Goal: Task Accomplishment & Management: Use online tool/utility

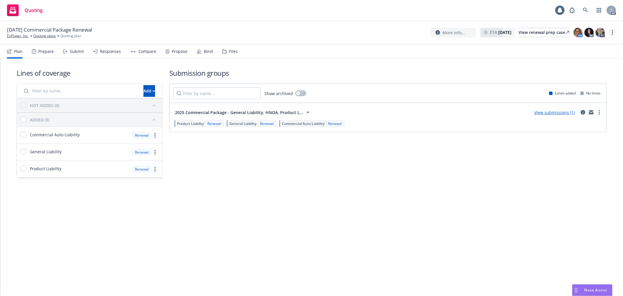
click at [612, 34] on icon "more" at bounding box center [612, 32] width 1 height 5
click at [579, 44] on link "Copy logging email" at bounding box center [583, 45] width 65 height 12
